Goal: Task Accomplishment & Management: Complete application form

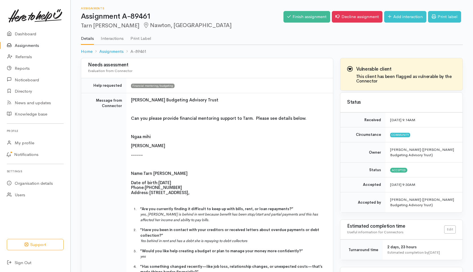
click at [25, 44] on link "Assignments" at bounding box center [35, 46] width 70 height 12
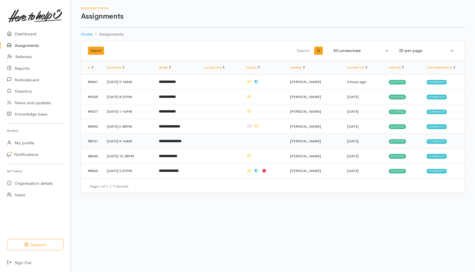
click at [96, 139] on td "88761" at bounding box center [91, 141] width 21 height 15
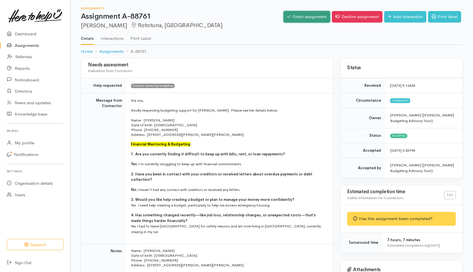
click at [301, 18] on link "Finish assignment" at bounding box center [306, 17] width 47 height 12
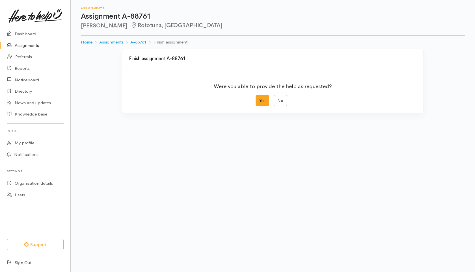
click at [263, 97] on label "Yes" at bounding box center [263, 101] width 14 height 12
click at [259, 97] on input "Yes" at bounding box center [258, 97] width 4 height 4
radio input "true"
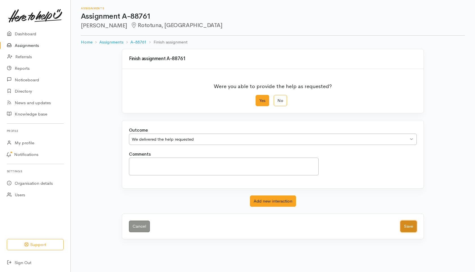
click at [408, 228] on button "Save" at bounding box center [409, 227] width 16 height 12
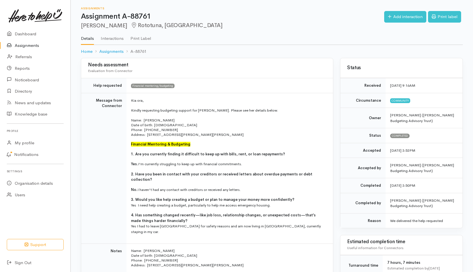
click at [25, 44] on link "Assignments" at bounding box center [35, 46] width 70 height 12
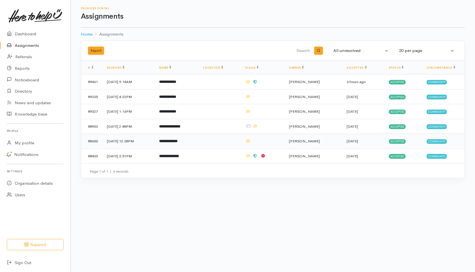
click at [178, 140] on b "**********" at bounding box center [168, 141] width 18 height 4
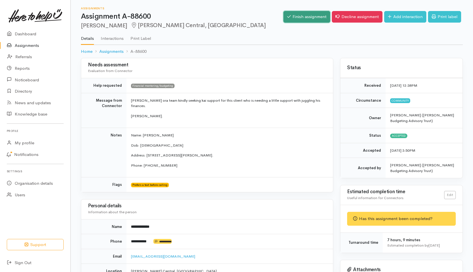
click at [297, 15] on link "Finish assignment" at bounding box center [306, 17] width 47 height 12
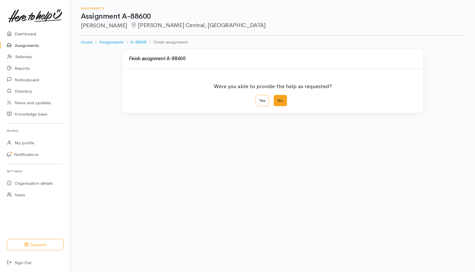
click at [281, 99] on label "No" at bounding box center [280, 101] width 13 height 12
click at [278, 99] on input "No" at bounding box center [276, 97] width 4 height 4
radio input "true"
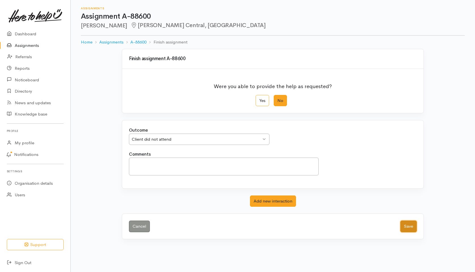
click at [408, 226] on button "Save" at bounding box center [409, 227] width 16 height 12
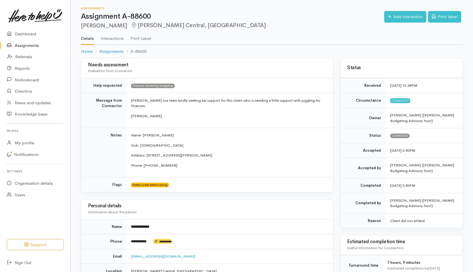
click at [24, 44] on link "Assignments" at bounding box center [35, 46] width 70 height 12
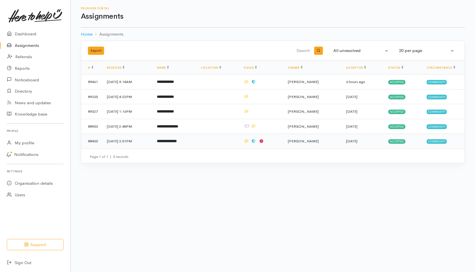
click at [93, 140] on td "88430" at bounding box center [91, 141] width 21 height 15
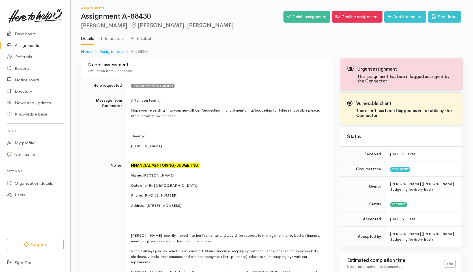
drag, startPoint x: 81, startPoint y: 26, endPoint x: 117, endPoint y: 26, distance: 36.2
click at [117, 26] on h2 "Tyliese Pihama Melville, Hamilton" at bounding box center [182, 25] width 203 height 7
copy h2 "[PERSON_NAME]"
click at [299, 18] on link "Finish assignment" at bounding box center [306, 17] width 47 height 12
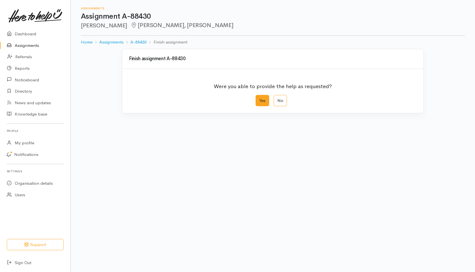
click at [263, 100] on label "Yes" at bounding box center [263, 101] width 14 height 12
click at [259, 99] on input "Yes" at bounding box center [258, 97] width 4 height 4
radio input "true"
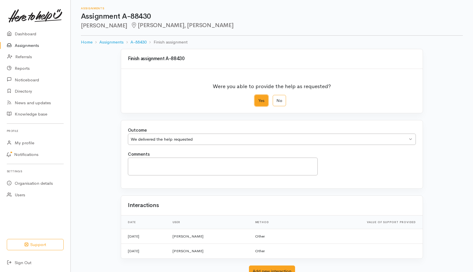
click at [180, 140] on div "We delivered the help requested" at bounding box center [269, 139] width 277 height 7
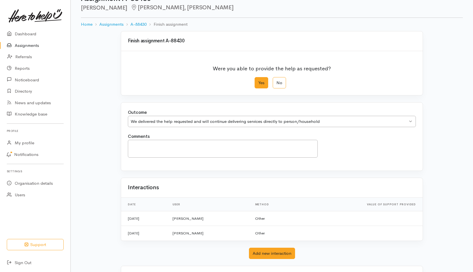
scroll to position [44, 0]
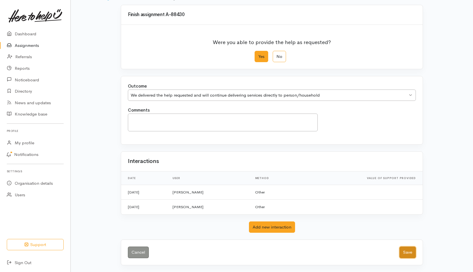
drag, startPoint x: 407, startPoint y: 256, endPoint x: 403, endPoint y: 254, distance: 3.9
click at [406, 255] on button "Save" at bounding box center [407, 253] width 16 height 12
